Goal: Register for event/course

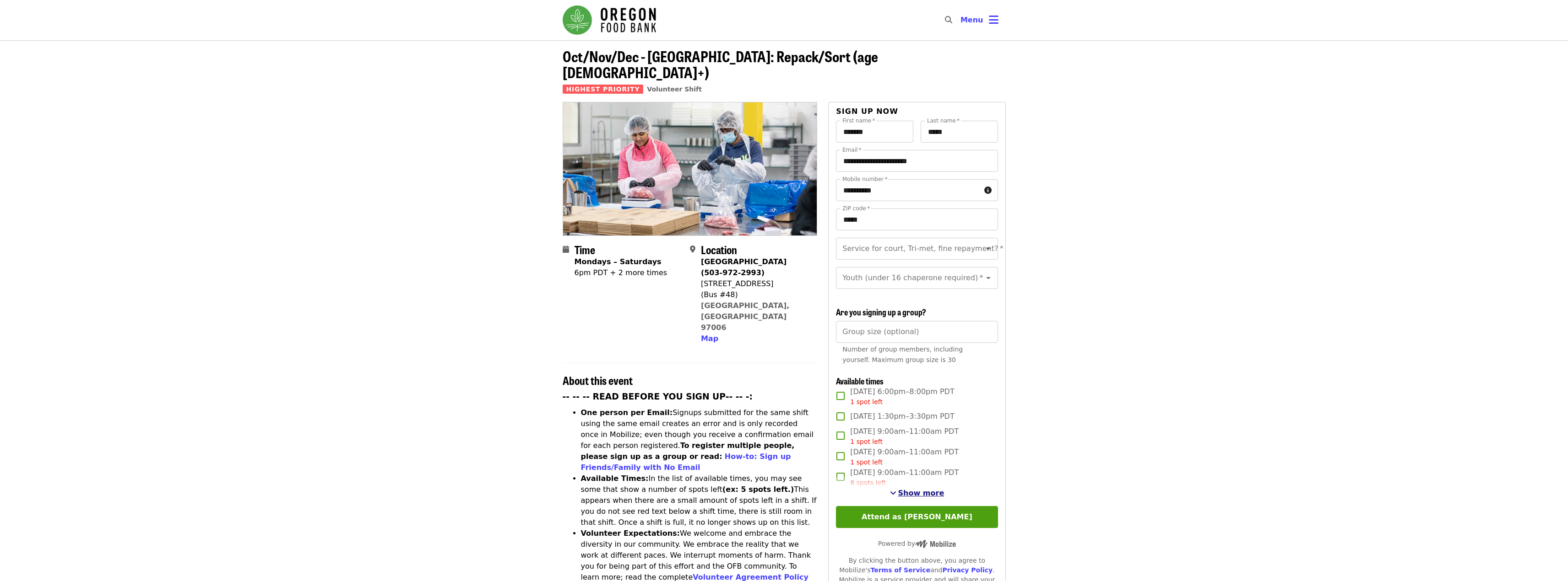
click at [913, 492] on span "Show more" at bounding box center [921, 494] width 46 height 9
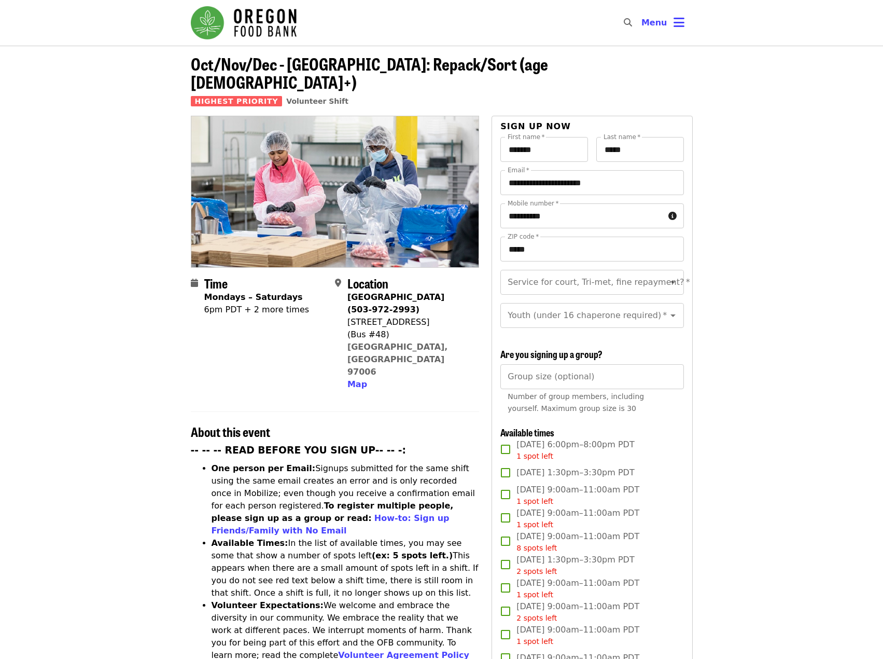
drag, startPoint x: 786, startPoint y: 110, endPoint x: 729, endPoint y: 6, distance: 119.3
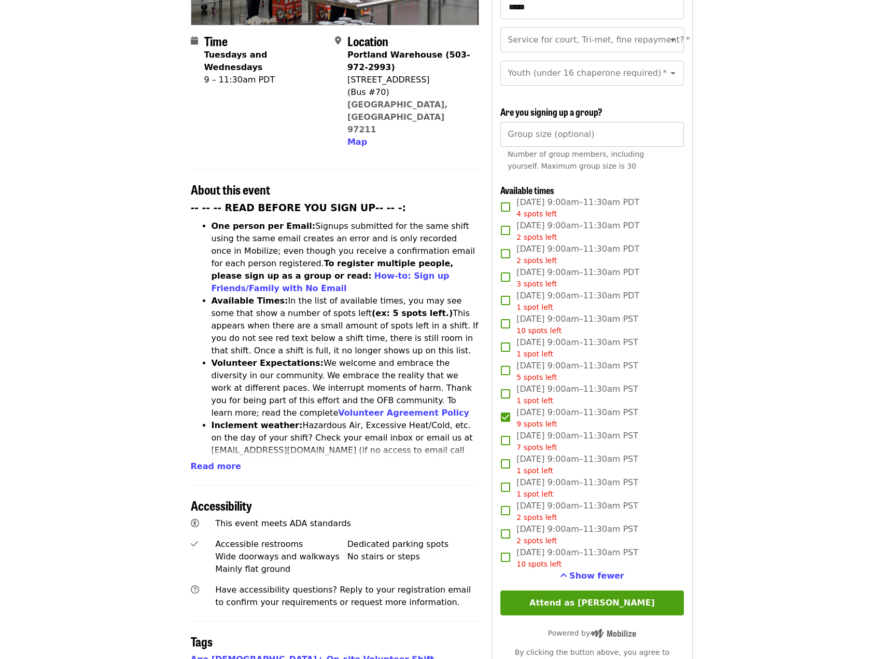
click at [592, 134] on input "Group size (optional)" at bounding box center [592, 134] width 183 height 25
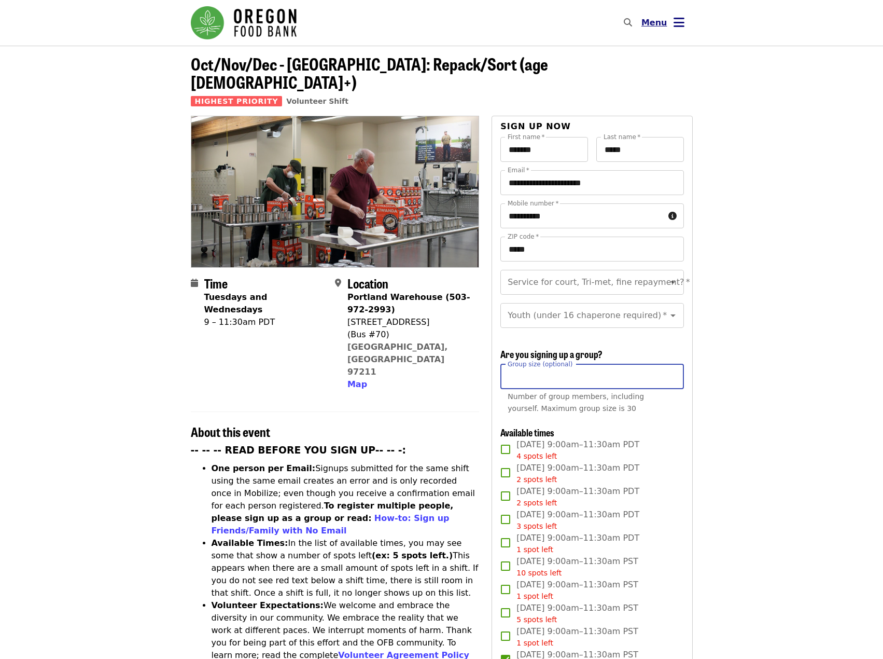
type input "*"
click at [656, 19] on span "Menu" at bounding box center [655, 23] width 26 height 10
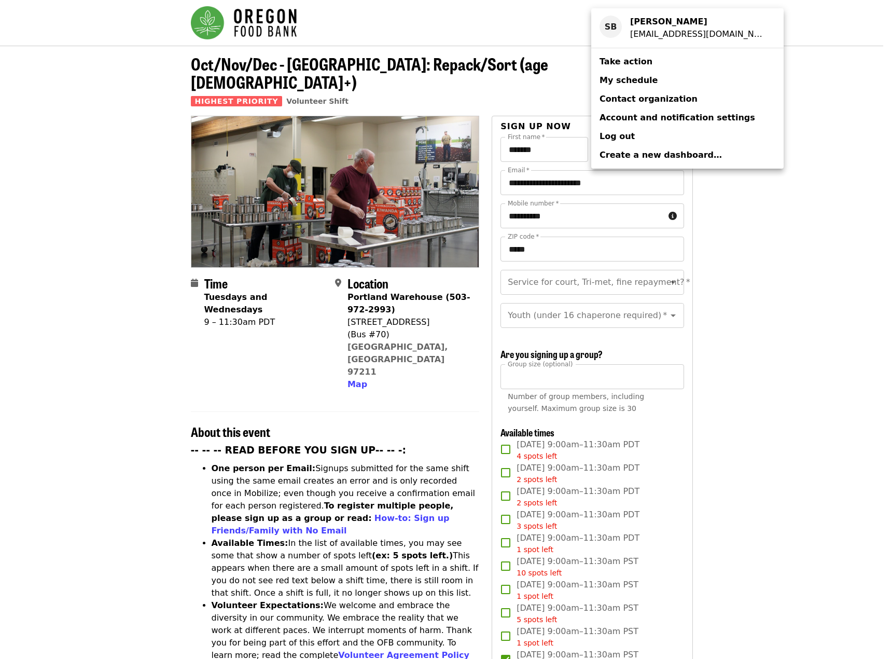
drag, startPoint x: 821, startPoint y: 57, endPoint x: 771, endPoint y: 57, distance: 49.8
click at [819, 57] on div "Account menu" at bounding box center [445, 329] width 891 height 659
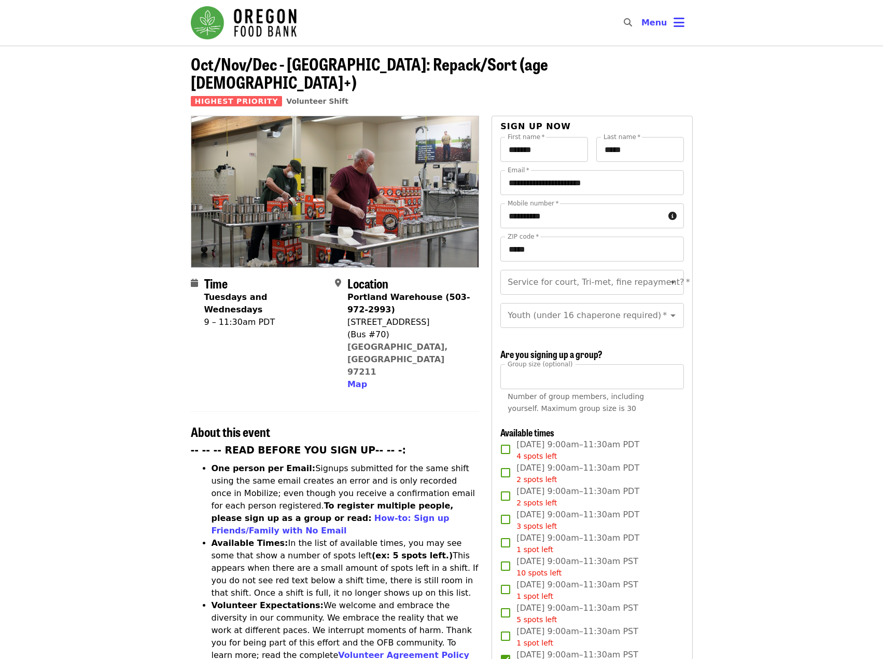
click at [344, 63] on span "Oct/Nov/Dec - Portland: Repack/Sort (age 16+)" at bounding box center [369, 72] width 357 height 43
click at [282, 29] on img "Main navigation" at bounding box center [244, 22] width 106 height 33
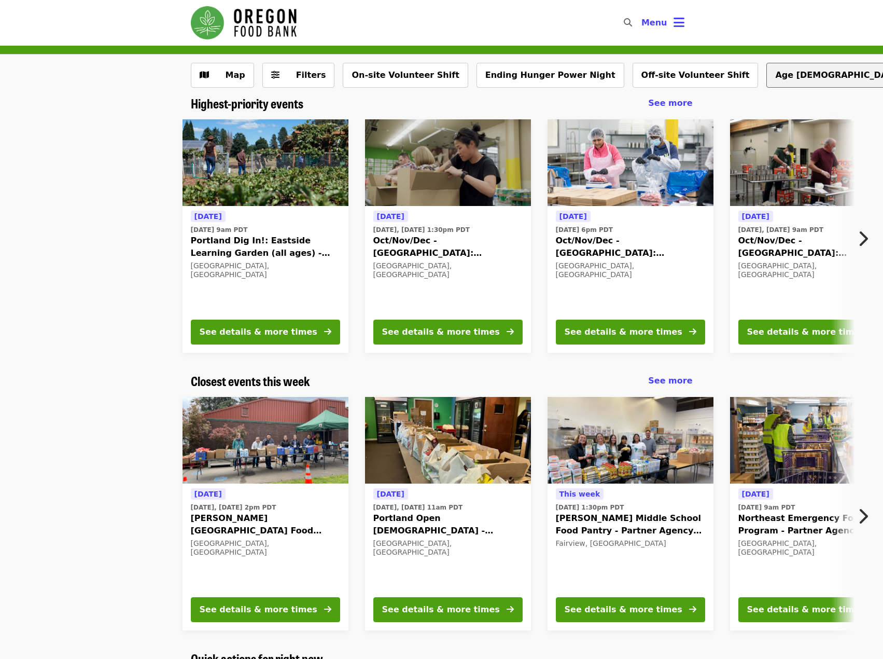
click at [767, 72] on button "Age 16+" at bounding box center [842, 75] width 151 height 25
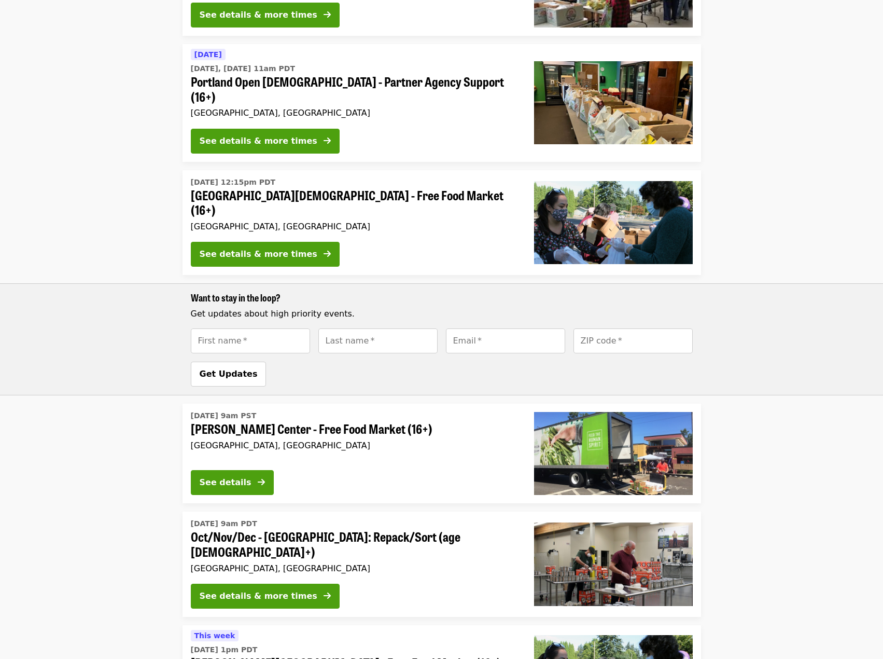
scroll to position [435, 0]
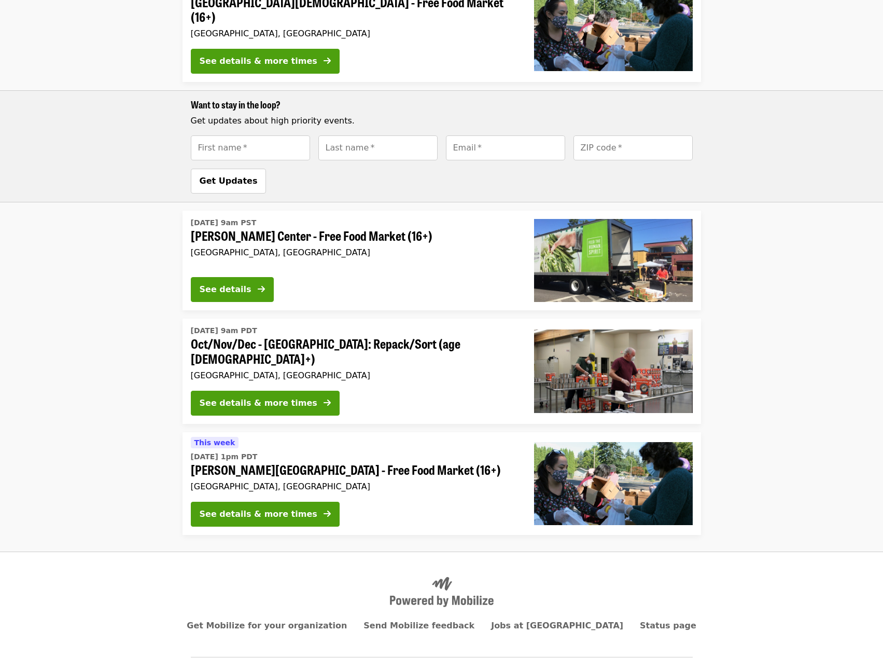
click at [272, 462] on span "Sitton Elementary - Free Food Market (16+)" at bounding box center [354, 469] width 327 height 15
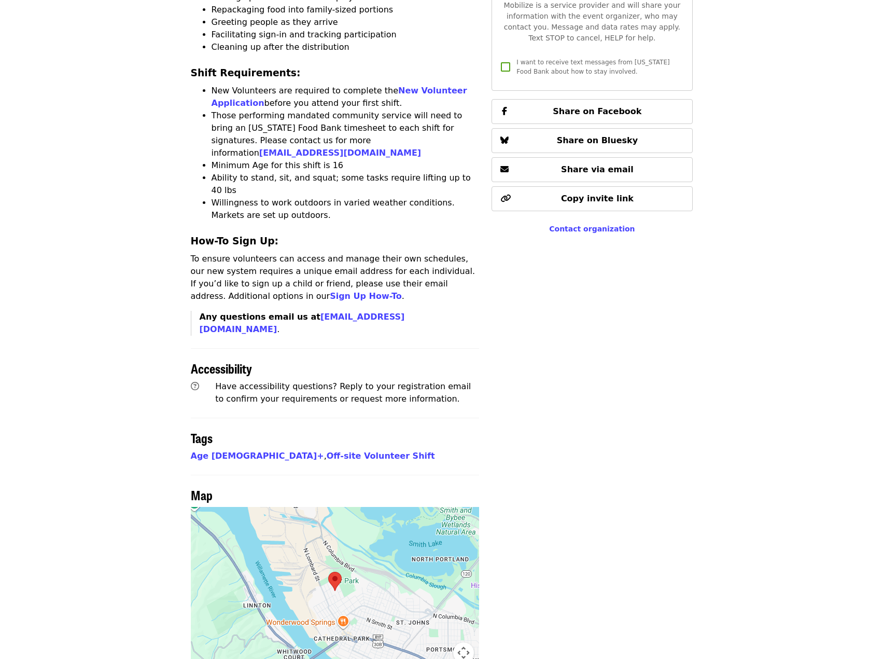
scroll to position [598, 0]
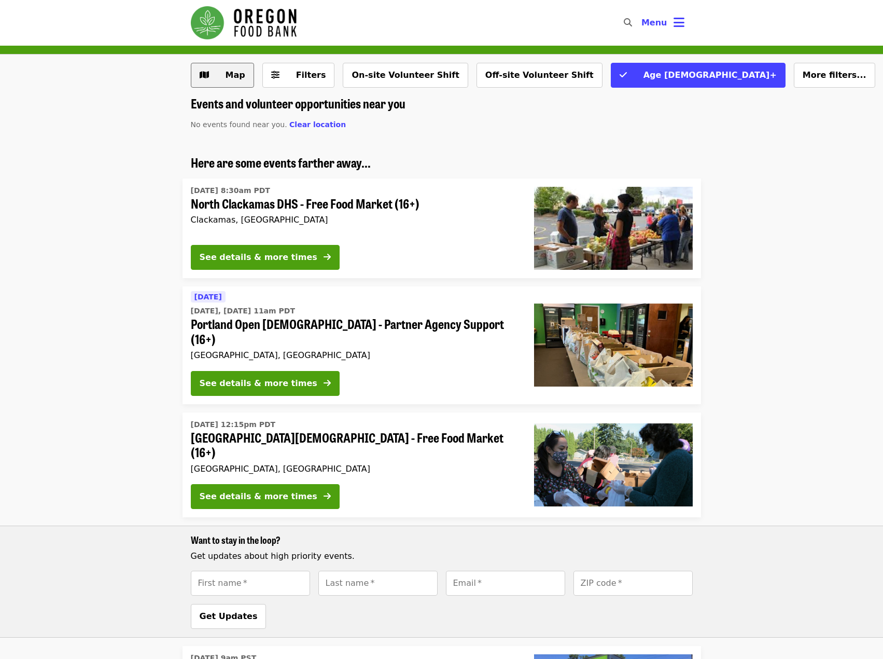
click at [237, 74] on span "Map" at bounding box center [236, 75] width 20 height 10
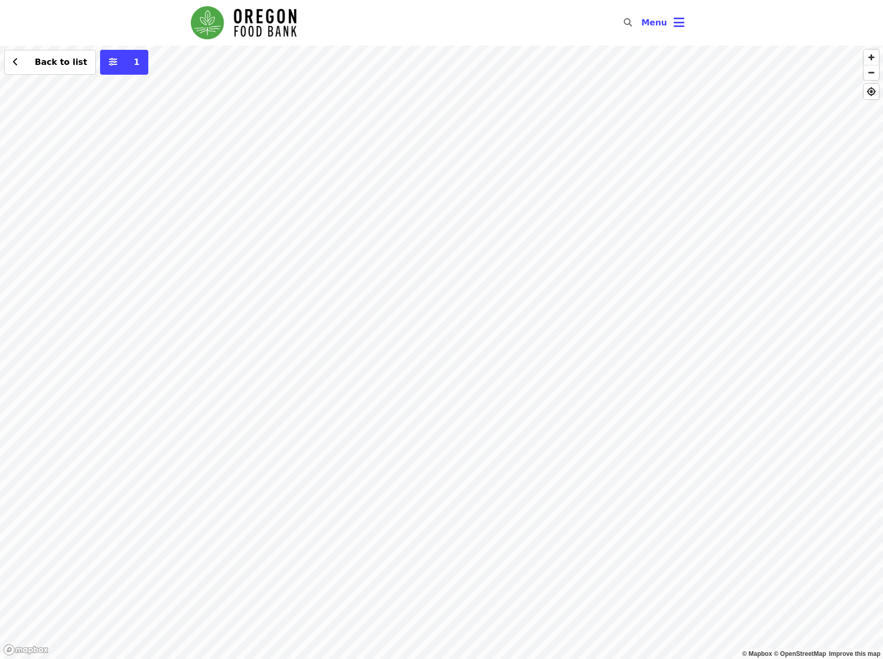
click at [363, 234] on div "Back to list 1" at bounding box center [441, 352] width 883 height 613
click at [286, 508] on div "Back to list 1" at bounding box center [441, 352] width 883 height 613
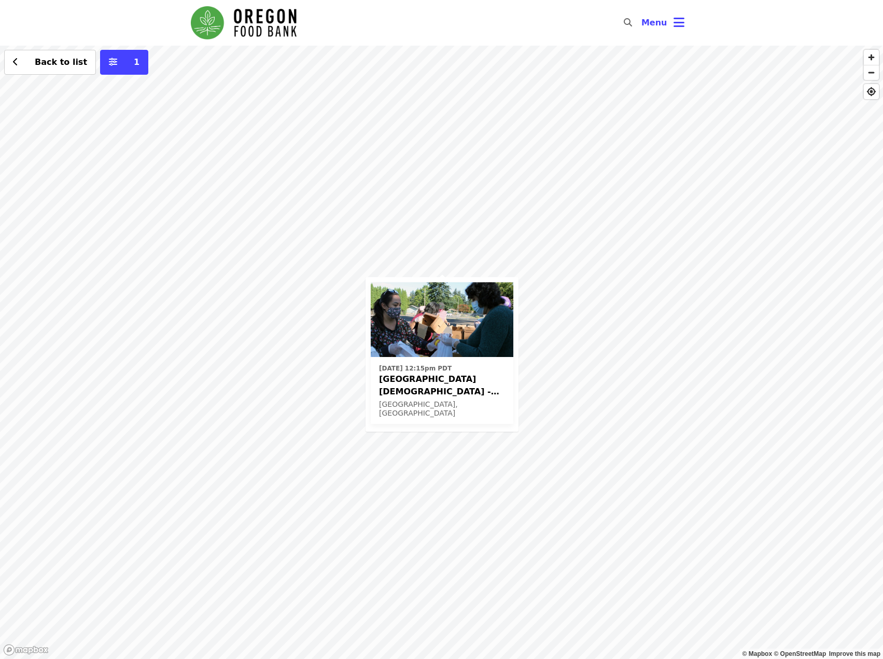
click at [487, 387] on span "Beaverton First United Methodist Church - Free Food Market (16+)" at bounding box center [442, 385] width 126 height 25
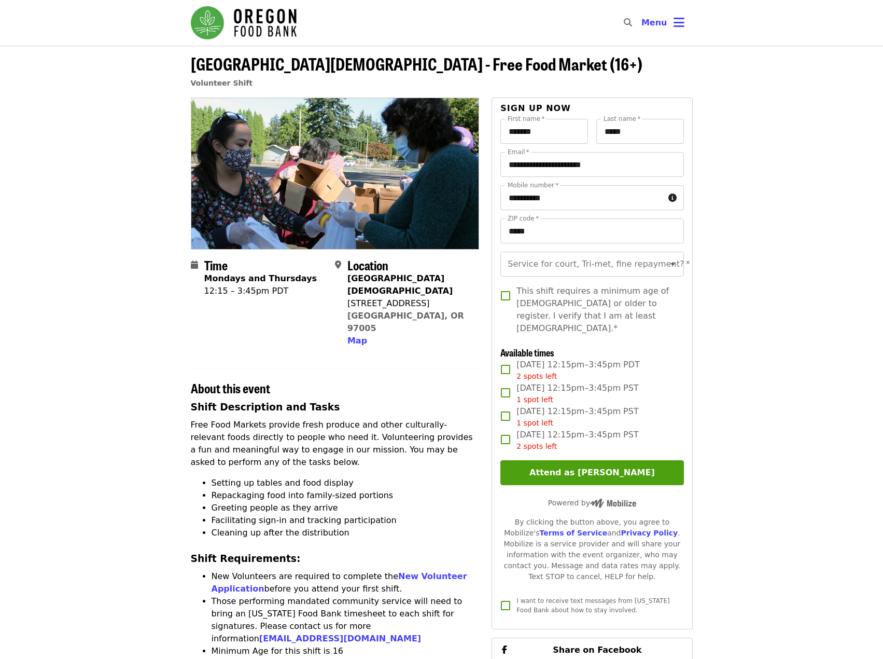
click at [261, 24] on img "Main navigation" at bounding box center [244, 22] width 106 height 33
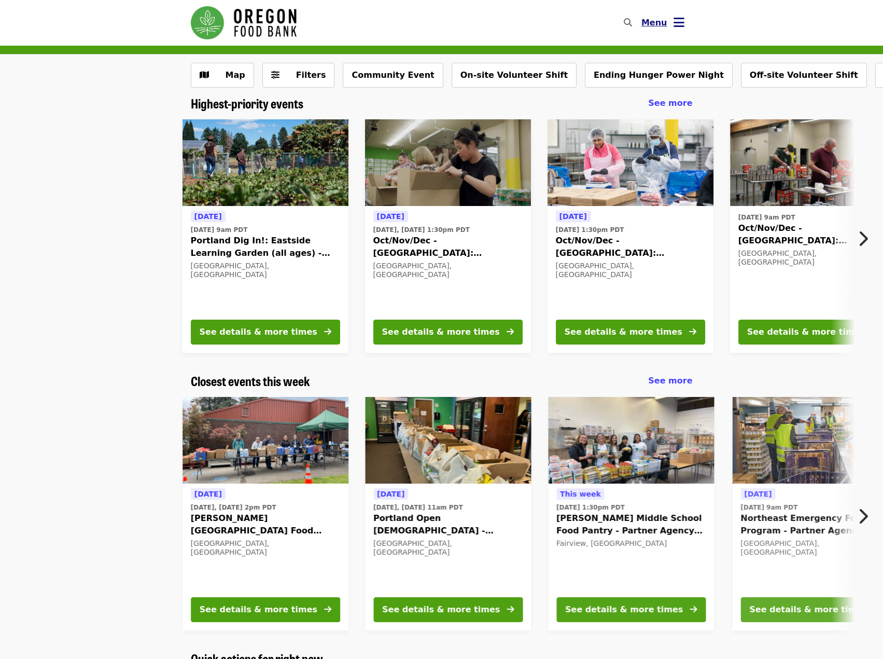
click at [654, 21] on span "Menu" at bounding box center [655, 23] width 26 height 10
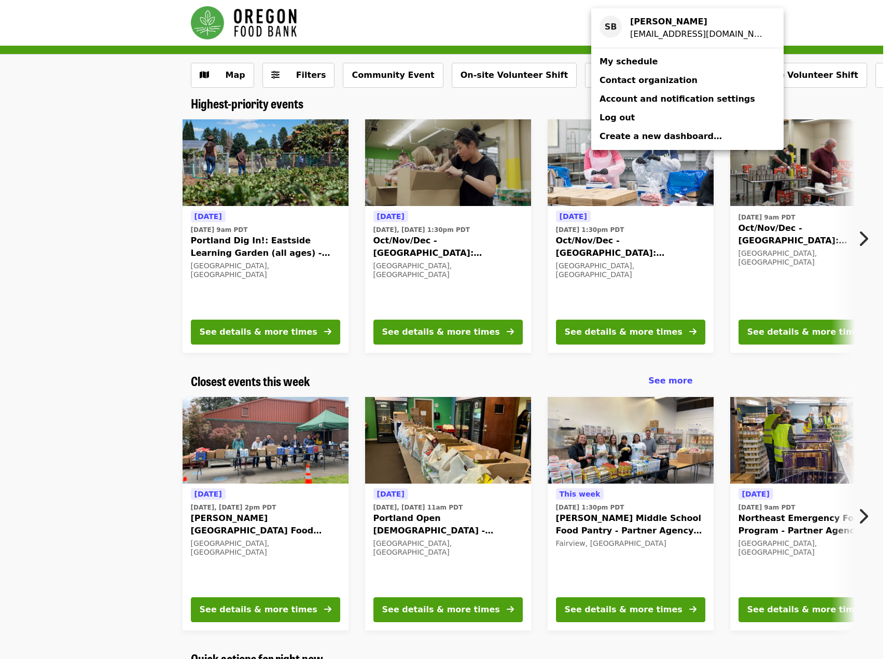
click at [642, 63] on span "My schedule" at bounding box center [629, 62] width 58 height 10
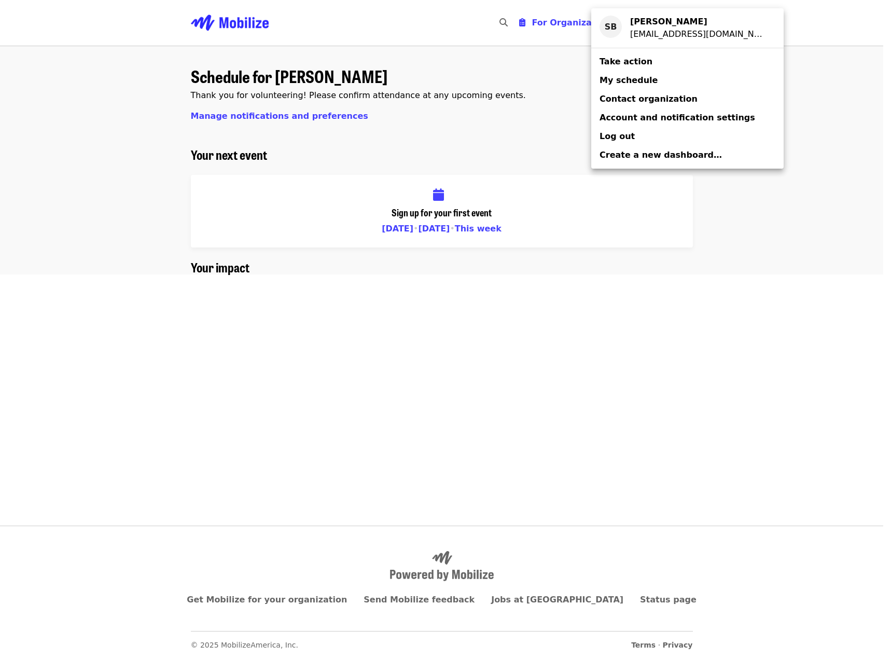
click at [411, 172] on div "Account menu" at bounding box center [445, 329] width 891 height 659
